Goal: Subscribe to service/newsletter

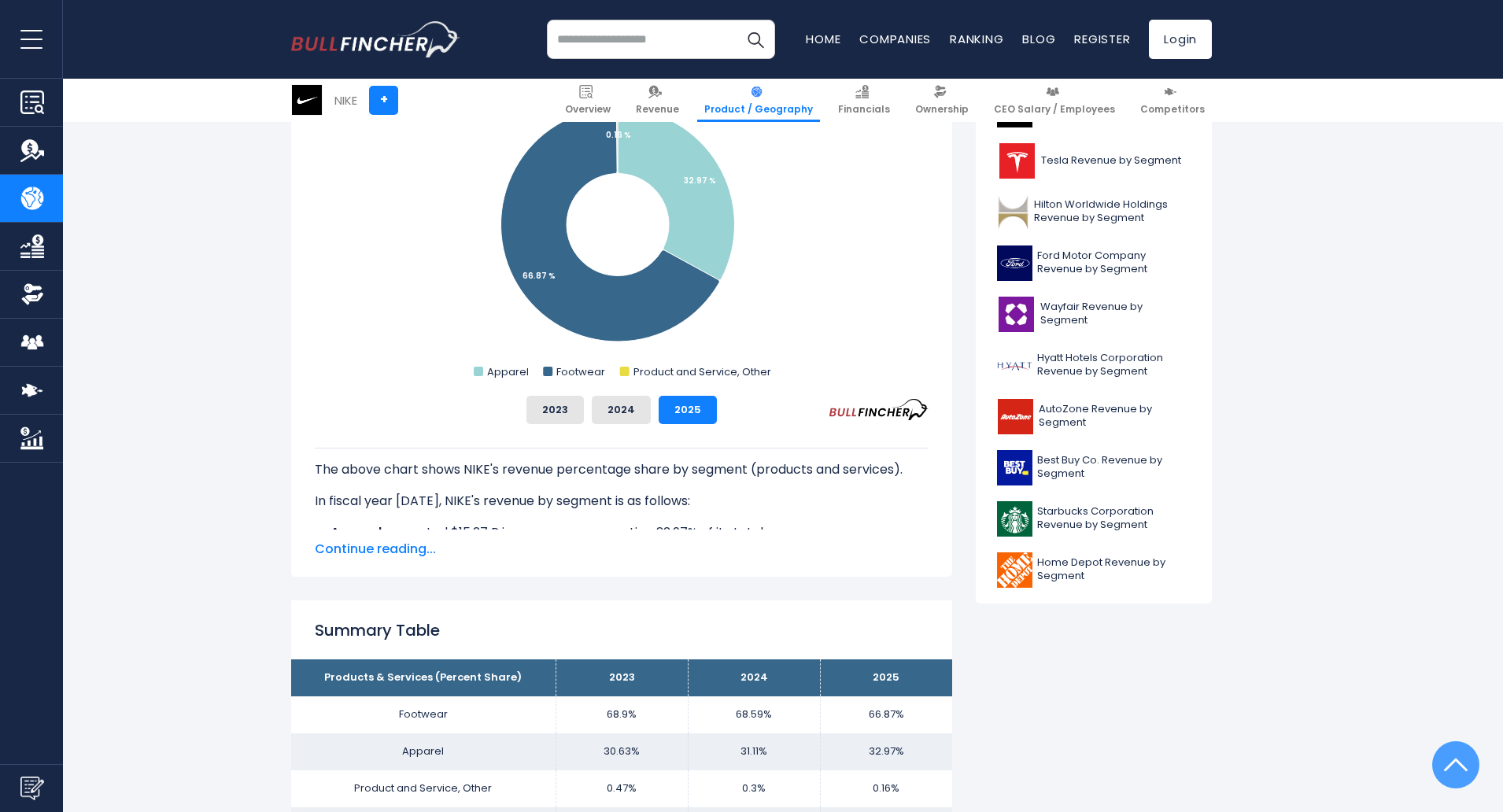
scroll to position [82, 0]
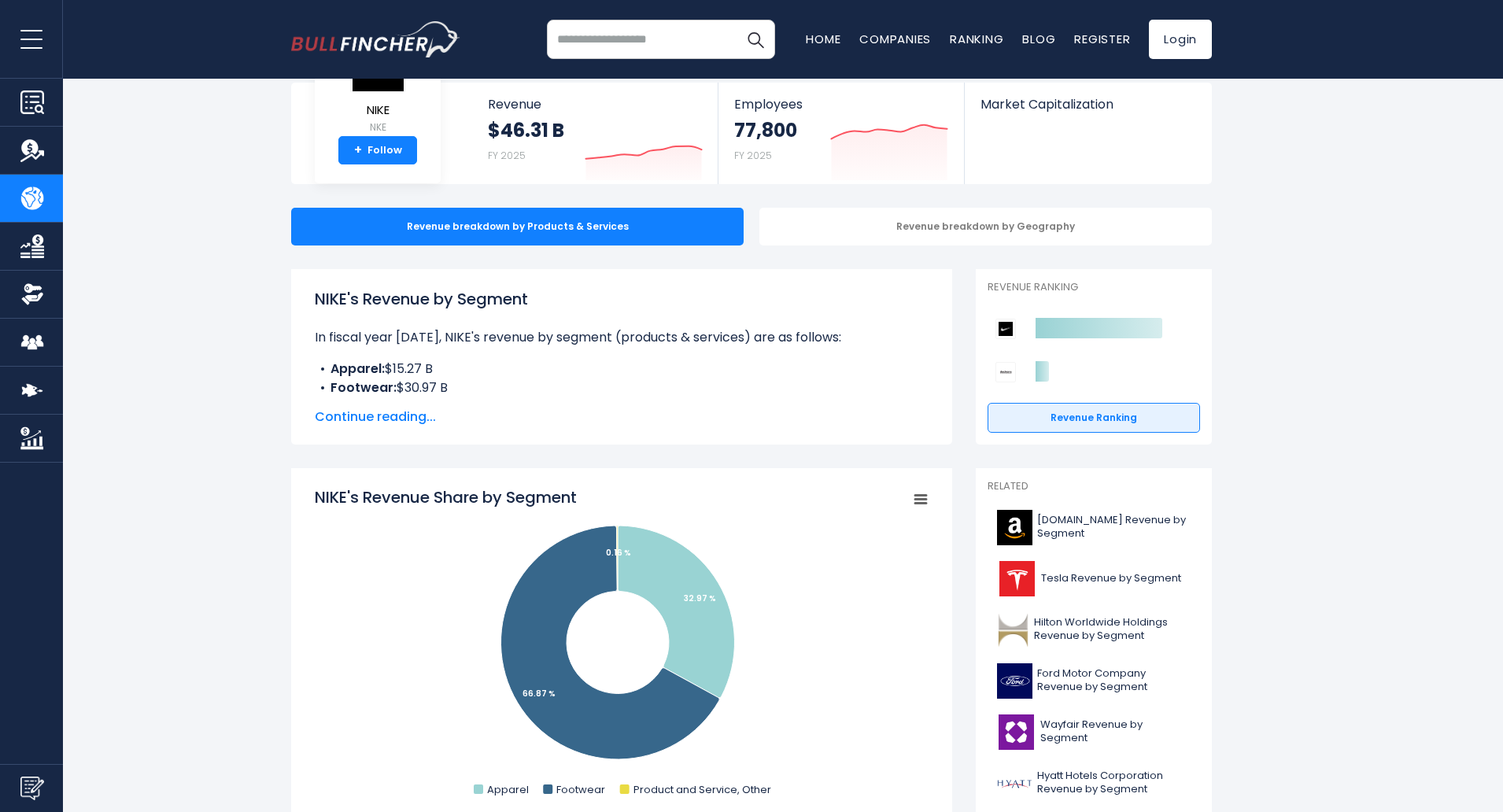
click at [1082, 575] on span "Tesla Revenue by Segment" at bounding box center [1111, 578] width 140 height 13
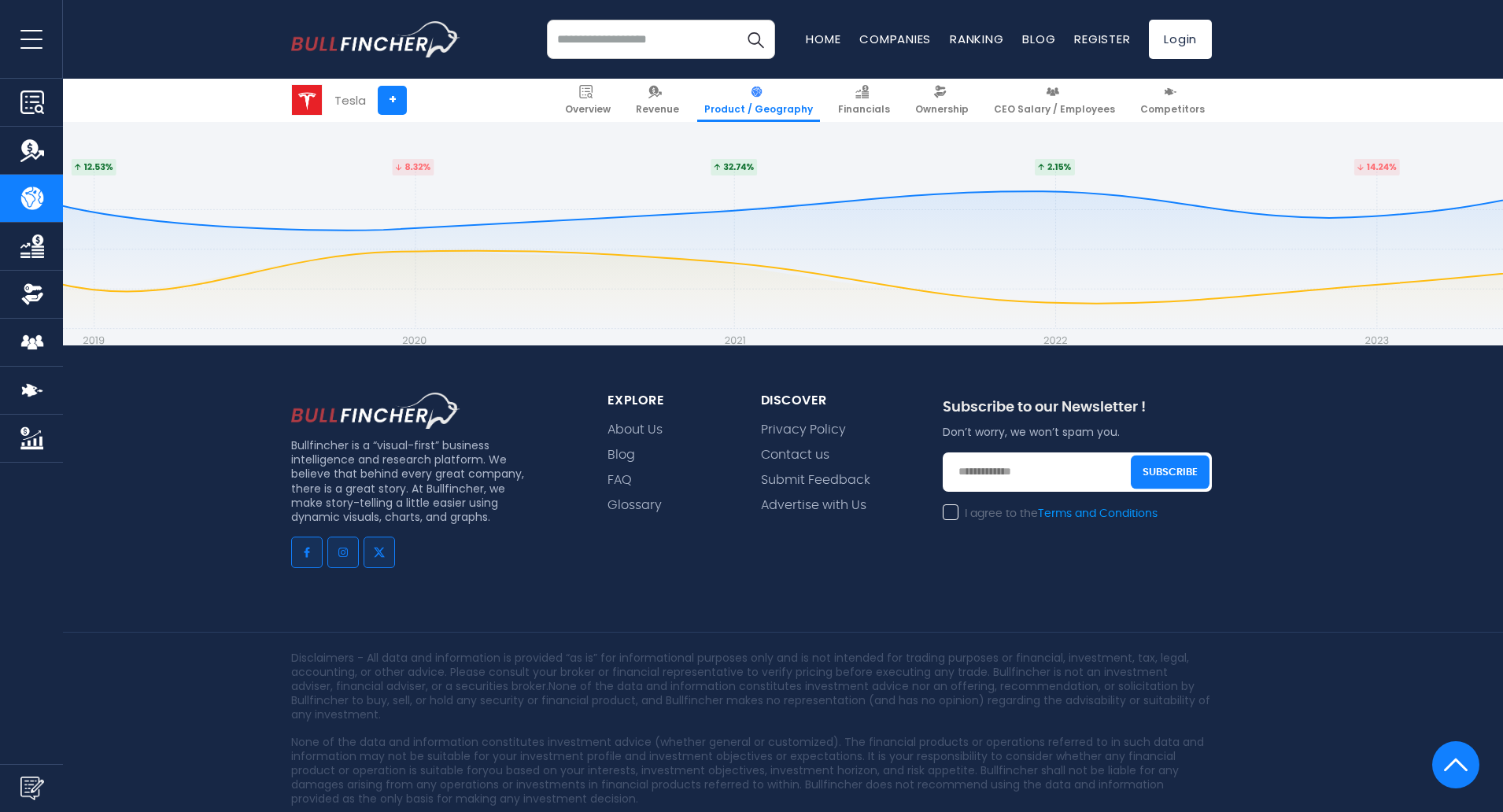
scroll to position [3489, 0]
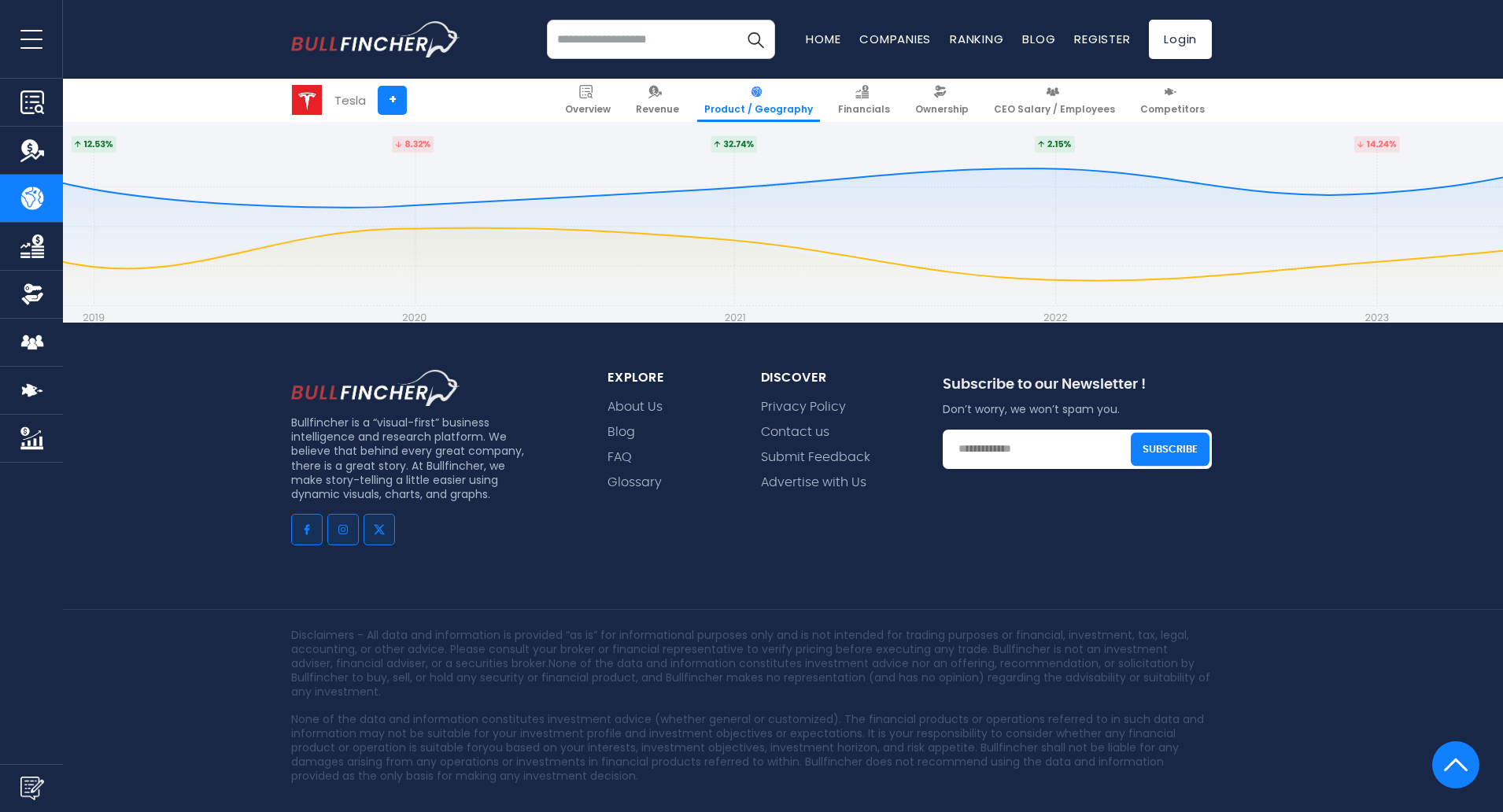
click at [949, 482] on div "I agree to the Terms and Conditions" at bounding box center [1077, 491] width 269 height 19
click at [1041, 430] on input "email" at bounding box center [1077, 450] width 269 height 39
type input "**********"
click at [1168, 432] on button "Subscribe" at bounding box center [1170, 449] width 79 height 34
click at [1182, 96] on link "Competitors" at bounding box center [1173, 100] width 79 height 43
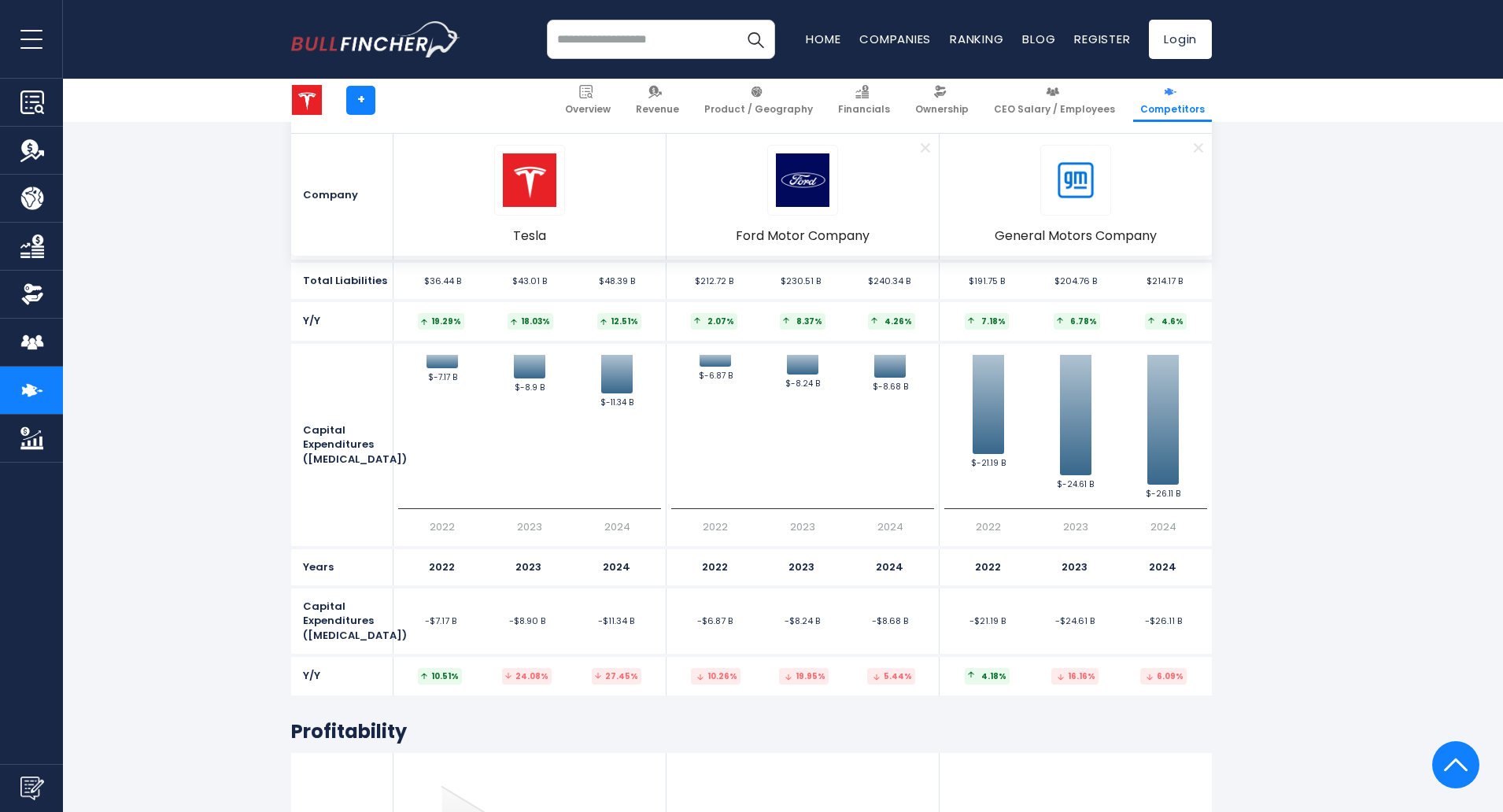
scroll to position [4729, 0]
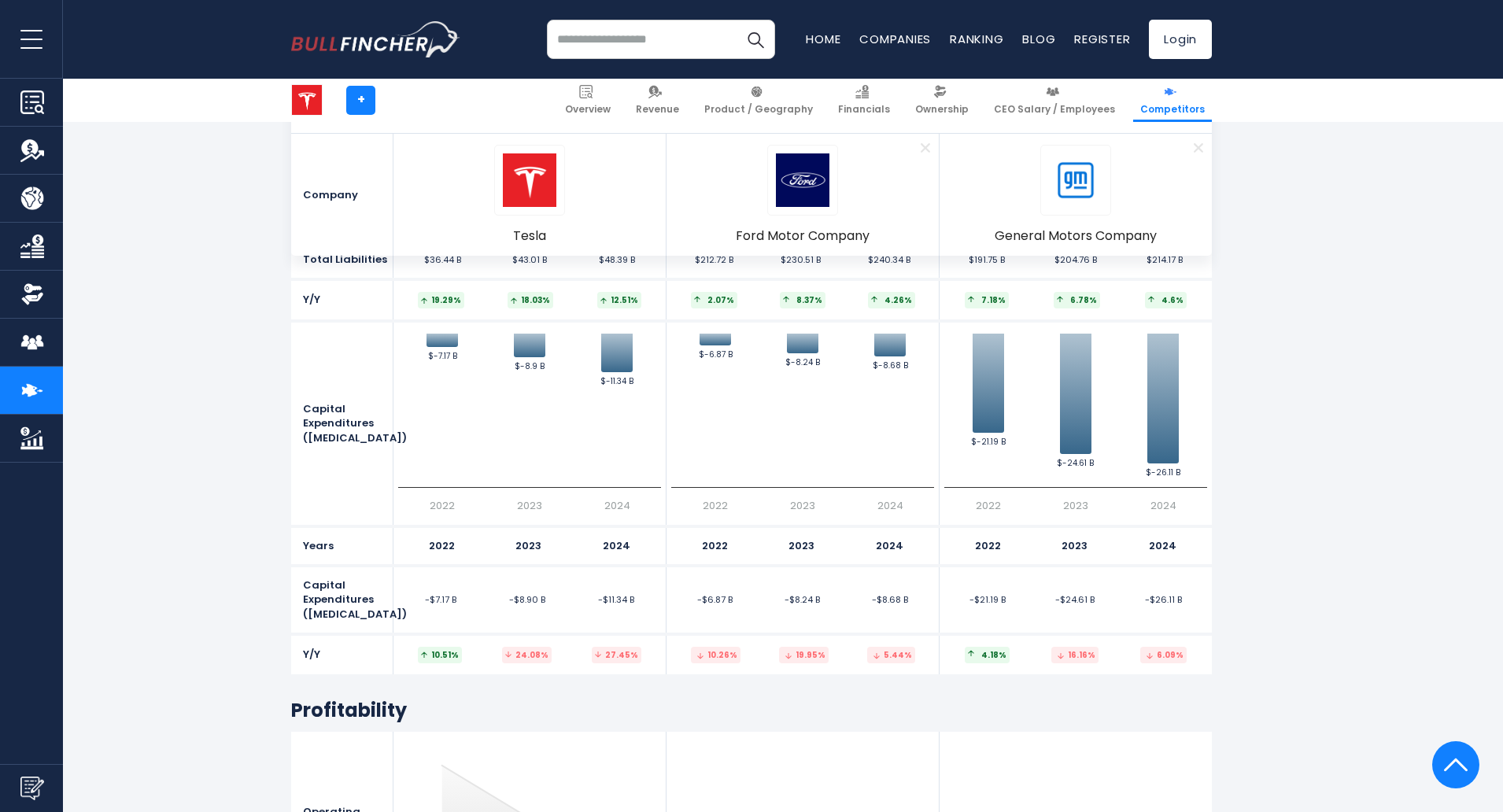
click at [1097, 190] on img at bounding box center [1076, 180] width 54 height 54
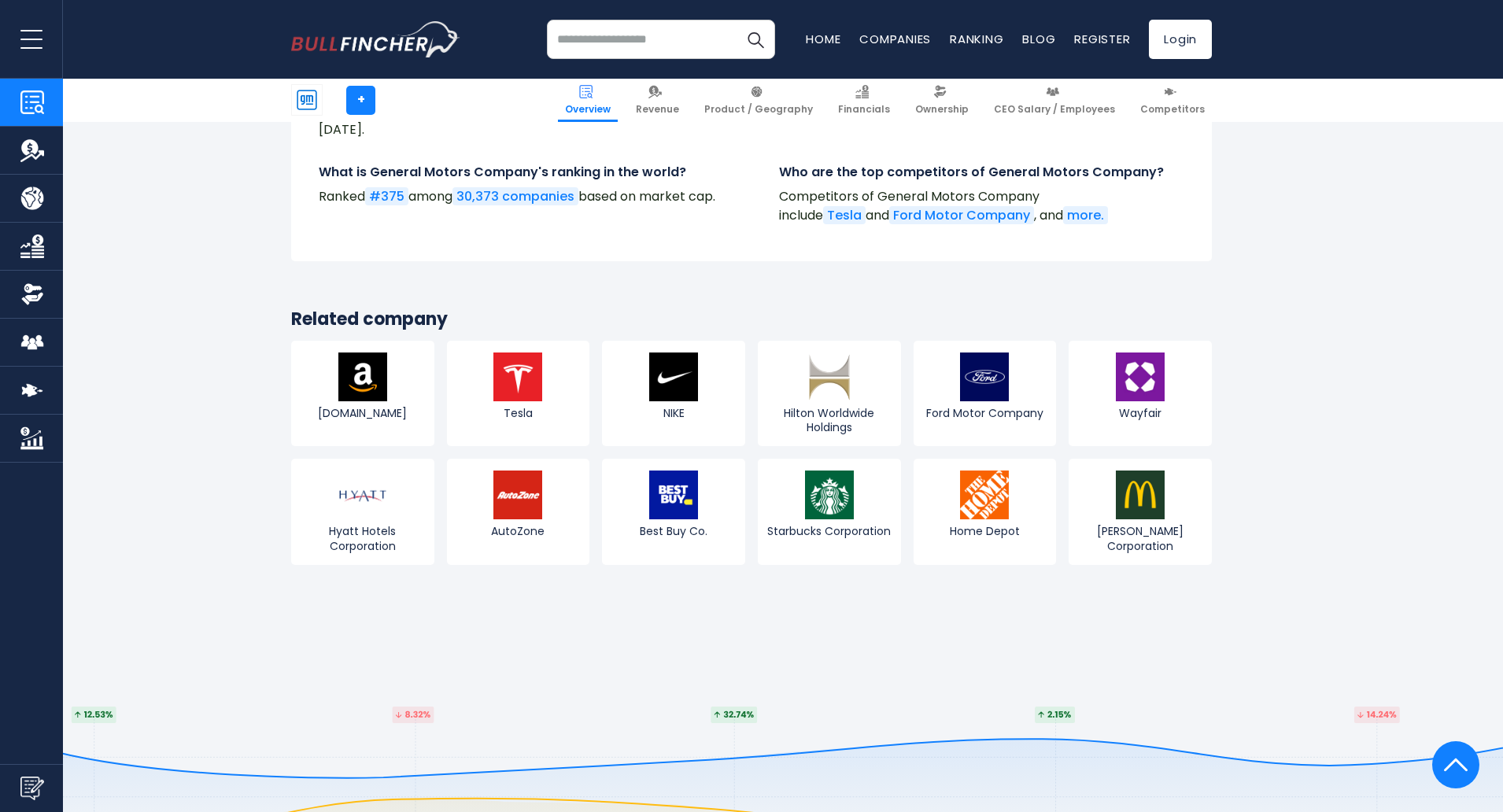
scroll to position [5963, 0]
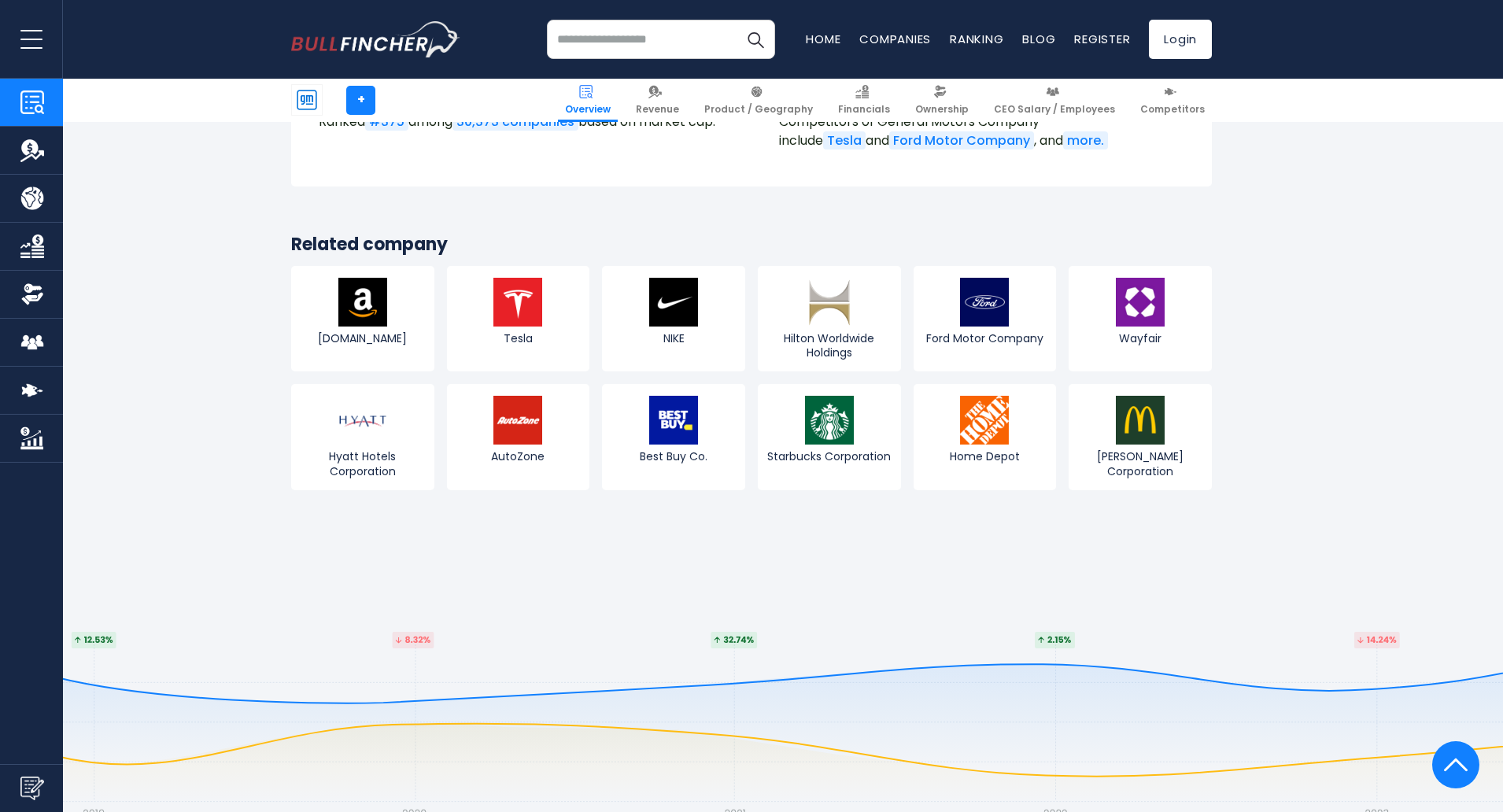
click at [683, 39] on input "search" at bounding box center [661, 39] width 229 height 39
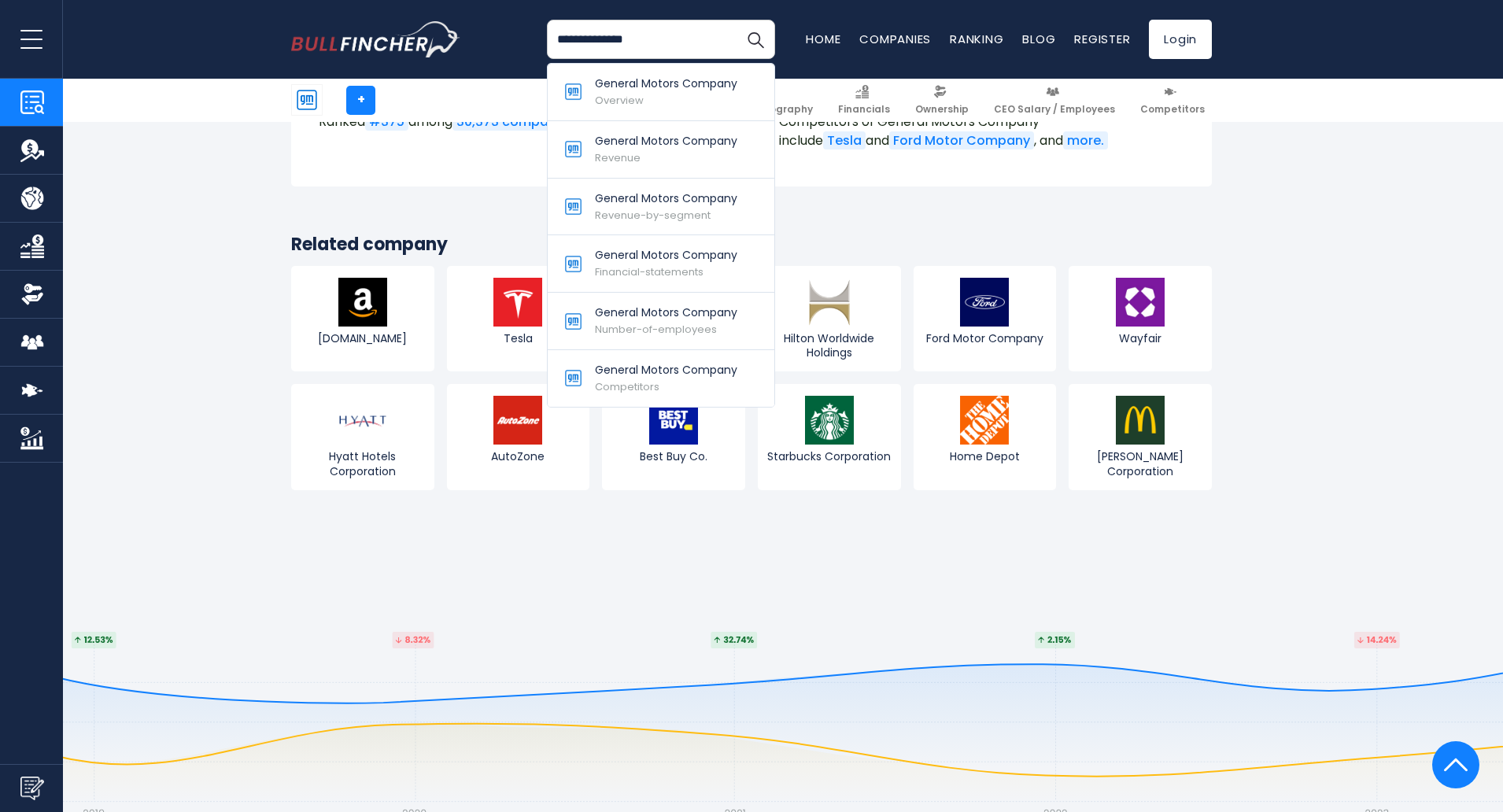
type input "**********"
click at [770, 39] on button "Search" at bounding box center [756, 39] width 39 height 39
